Goal: Find specific page/section: Find specific page/section

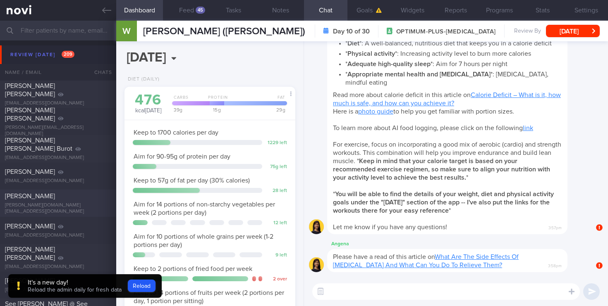
scroll to position [90, 156]
click at [146, 287] on button "Reload" at bounding box center [142, 286] width 28 height 12
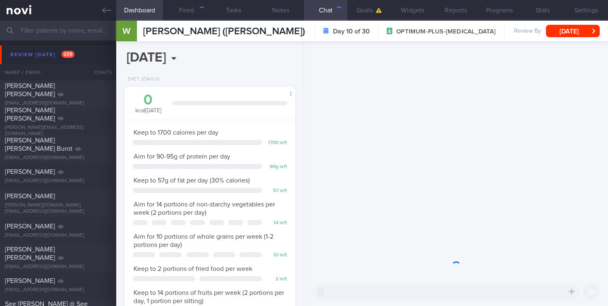
scroll to position [79, 159]
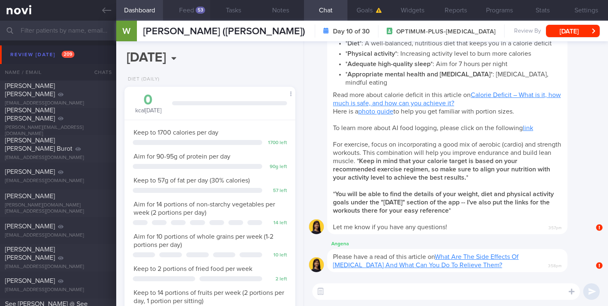
click at [200, 12] on div "53" at bounding box center [201, 10] width 10 height 7
